Goal: Book appointment/travel/reservation

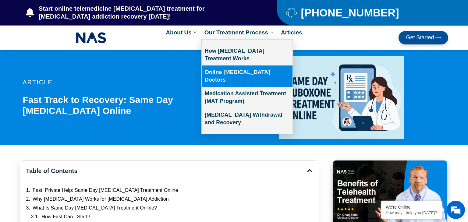
click at [244, 75] on link "Online [MEDICAL_DATA] Doctors" at bounding box center [247, 75] width 91 height 21
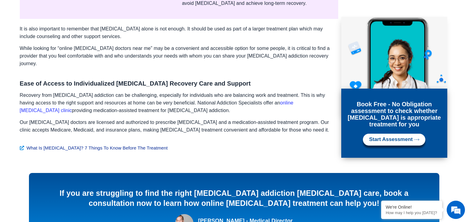
scroll to position [884, 0]
click at [411, 137] on span "Start Assessment" at bounding box center [391, 140] width 44 height 6
